Goal: Task Accomplishment & Management: Manage account settings

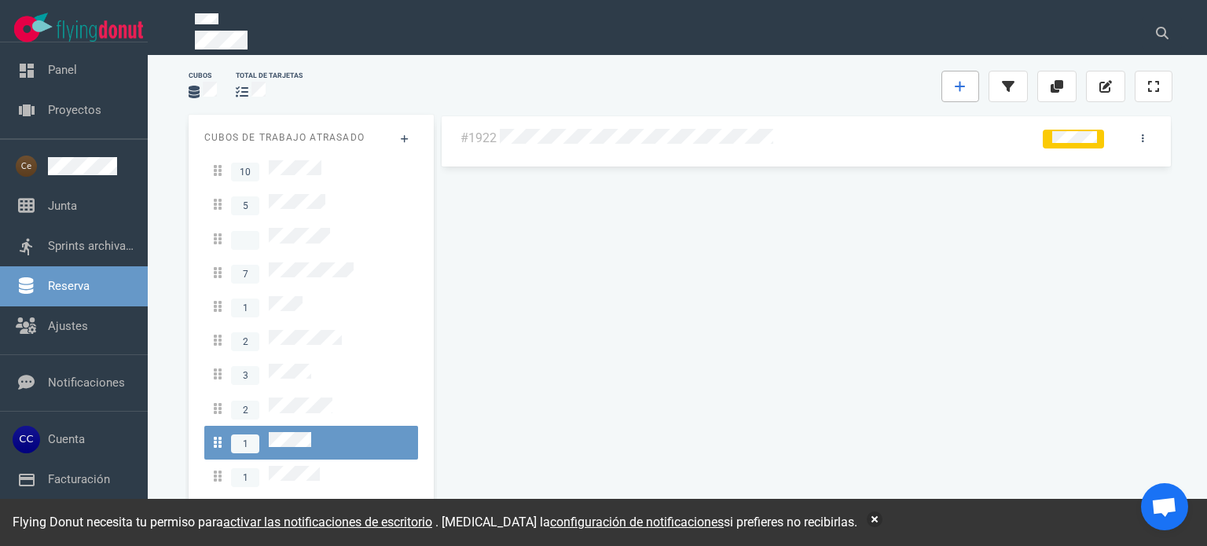
click at [971, 87] on link at bounding box center [960, 86] width 38 height 31
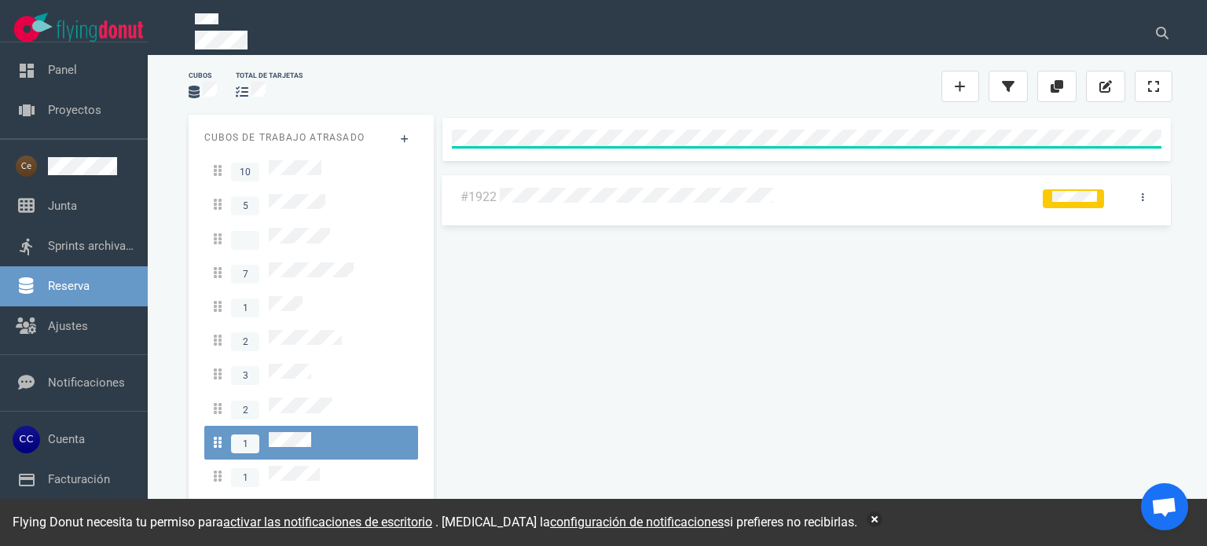
click at [664, 97] on div "Cubos total de tarjetas" at bounding box center [680, 86] width 1003 height 50
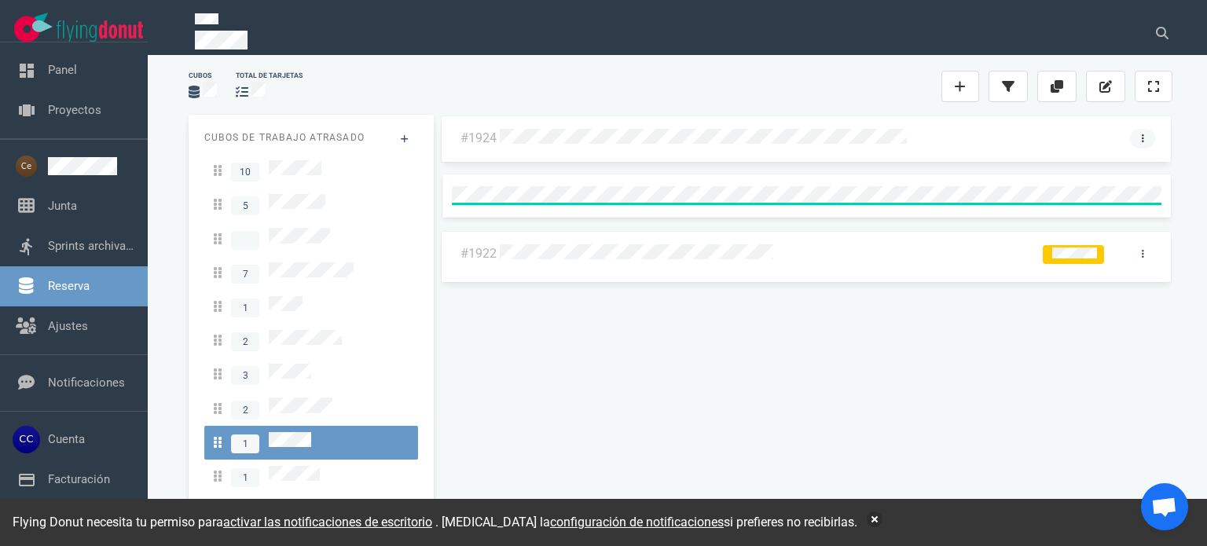
click at [1138, 144] on link at bounding box center [1142, 139] width 25 height 20
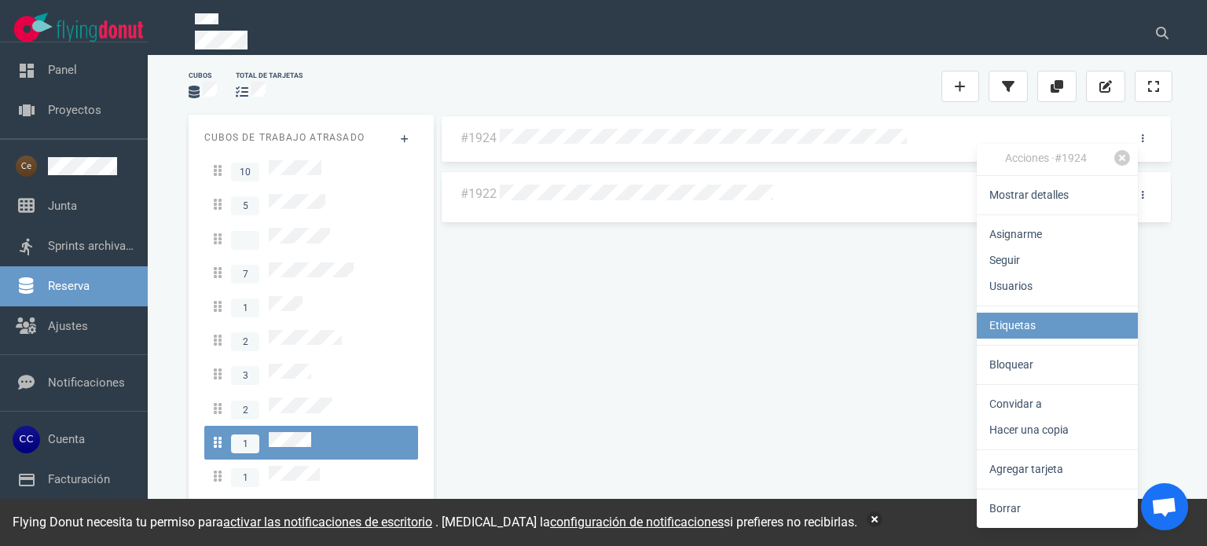
click at [1002, 315] on link "Etiquetas" at bounding box center [1057, 326] width 161 height 26
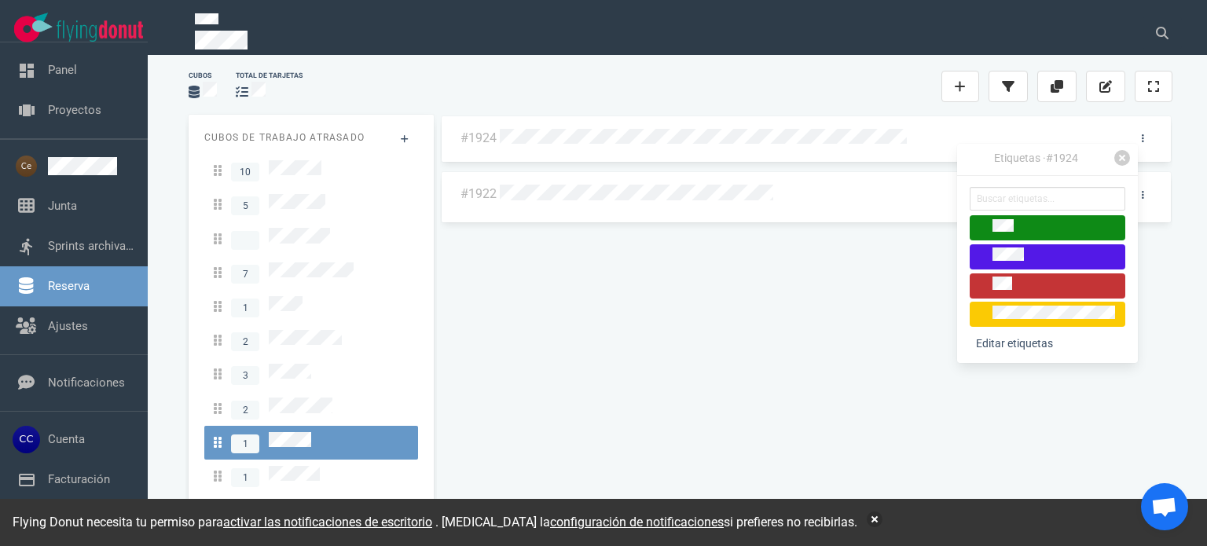
click at [996, 294] on span at bounding box center [1048, 285] width 156 height 25
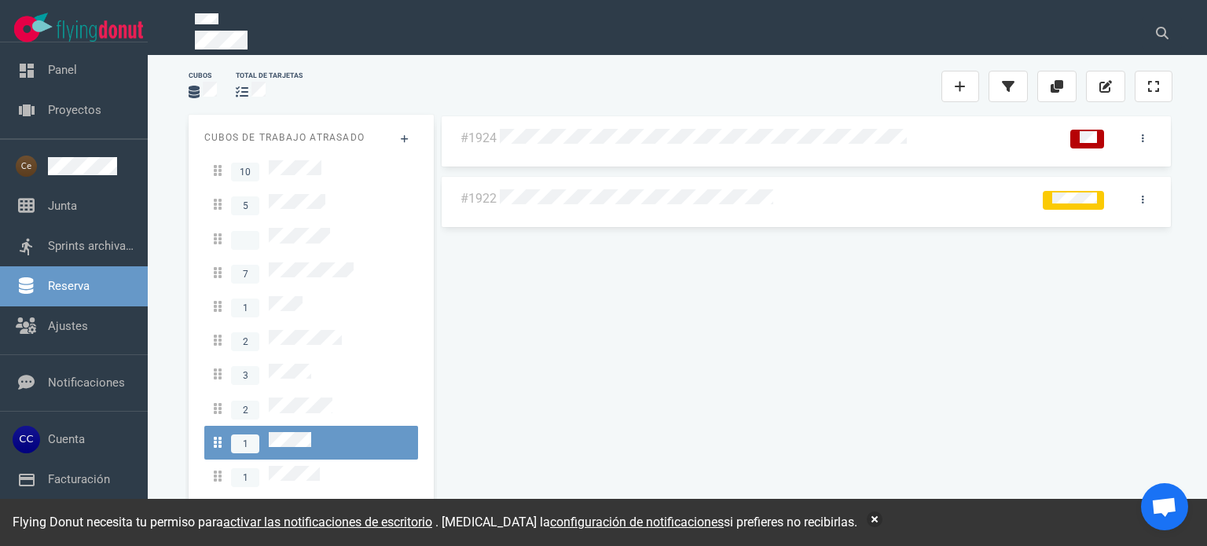
click at [926, 153] on div at bounding box center [776, 138] width 559 height 38
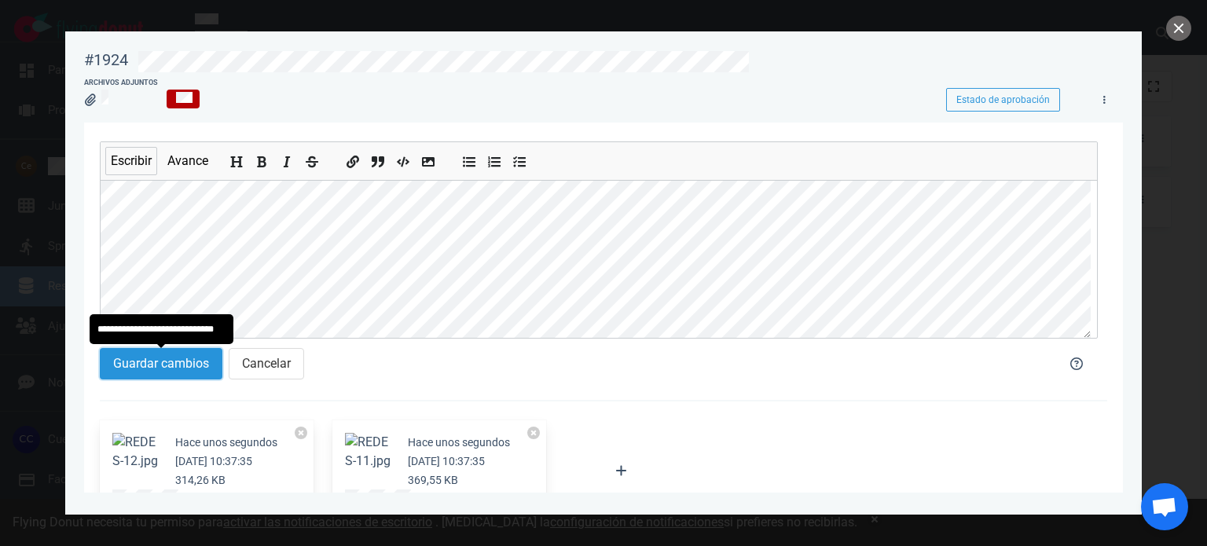
click at [152, 358] on font "Guardar cambios" at bounding box center [161, 363] width 96 height 15
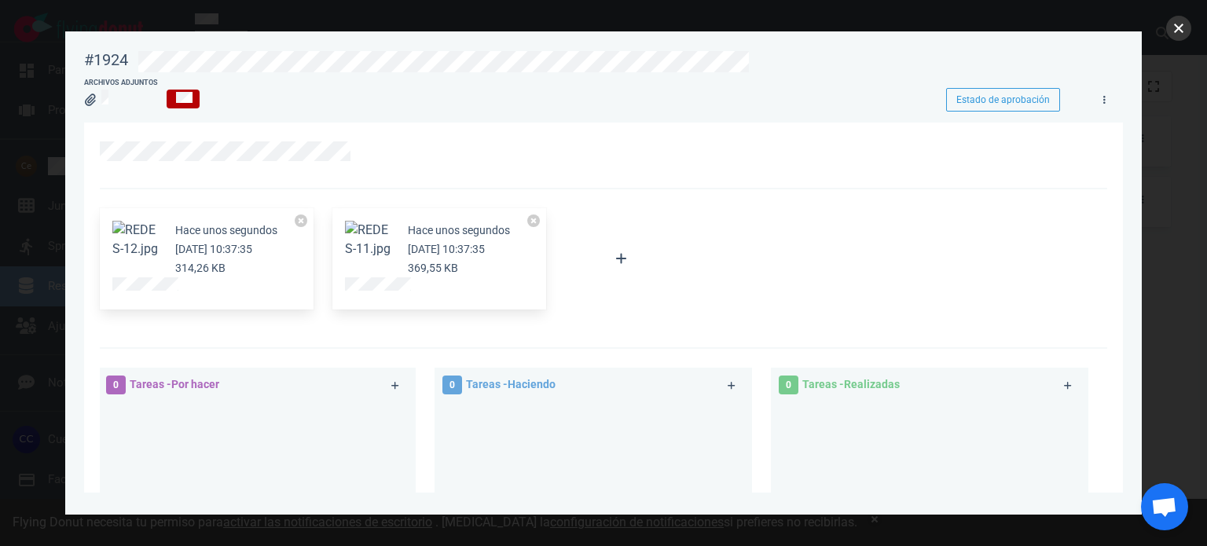
click at [1175, 38] on button "cerca" at bounding box center [1178, 28] width 25 height 25
